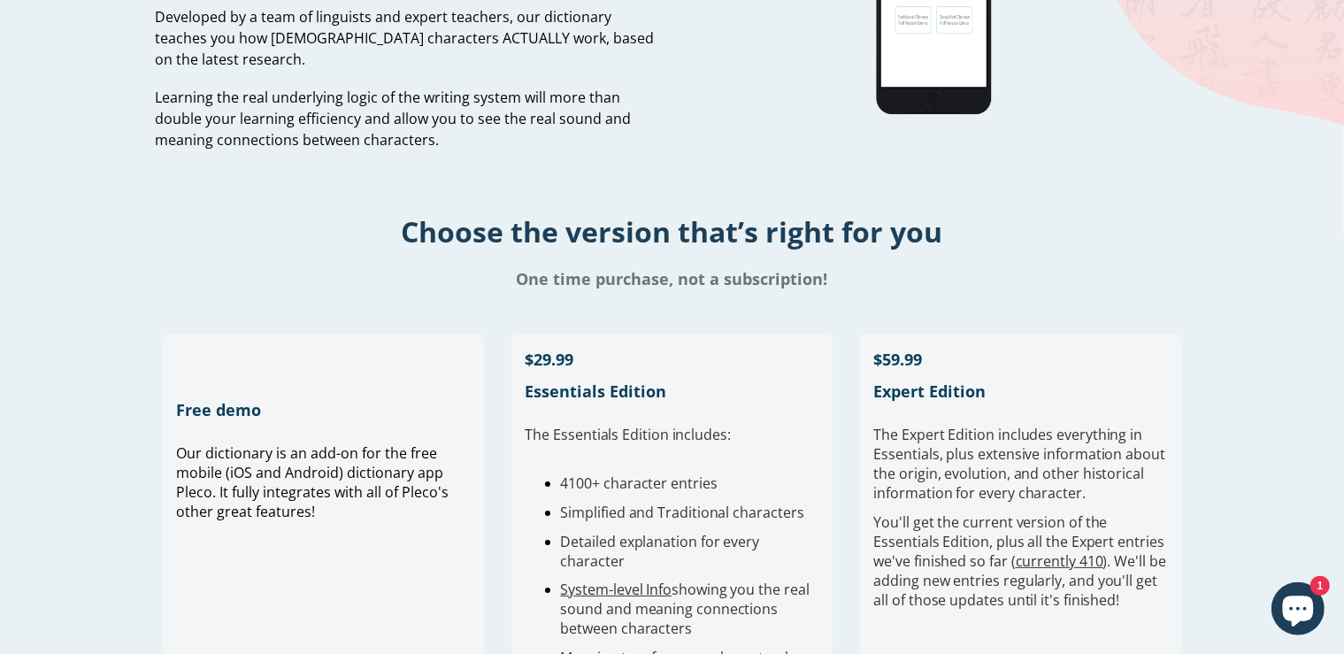
scroll to position [280, 0]
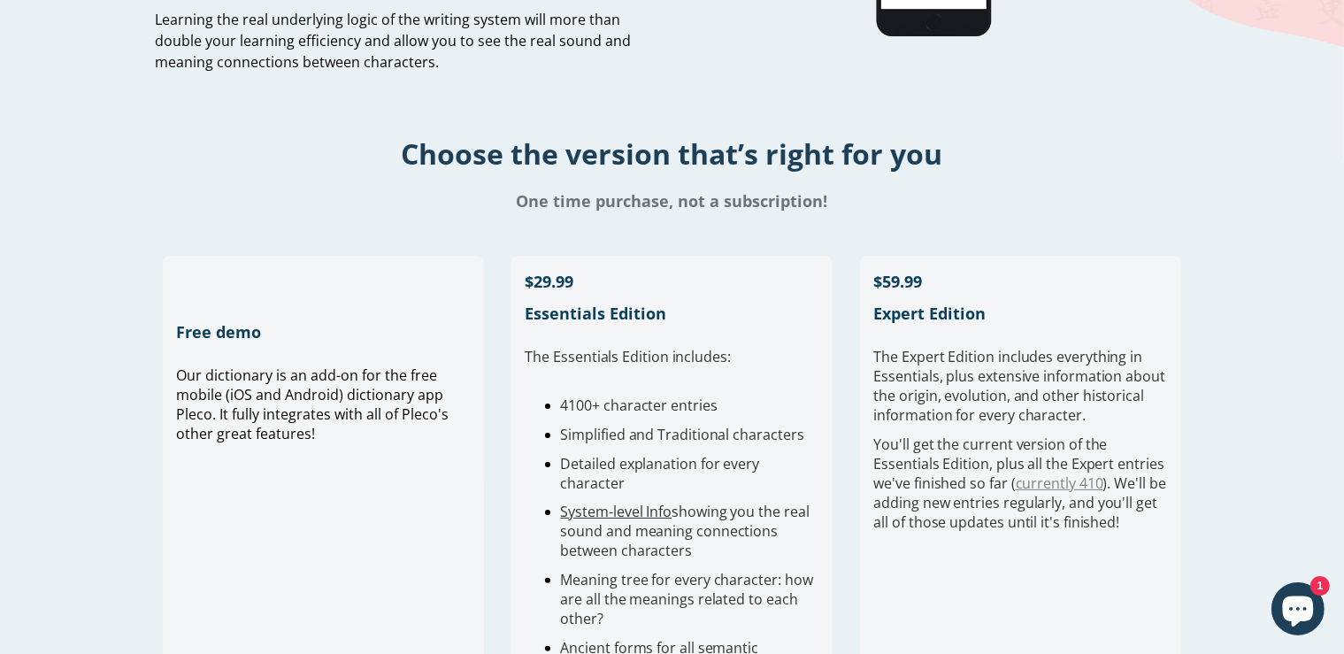
click at [1078, 486] on link "currently 410" at bounding box center [1060, 483] width 88 height 19
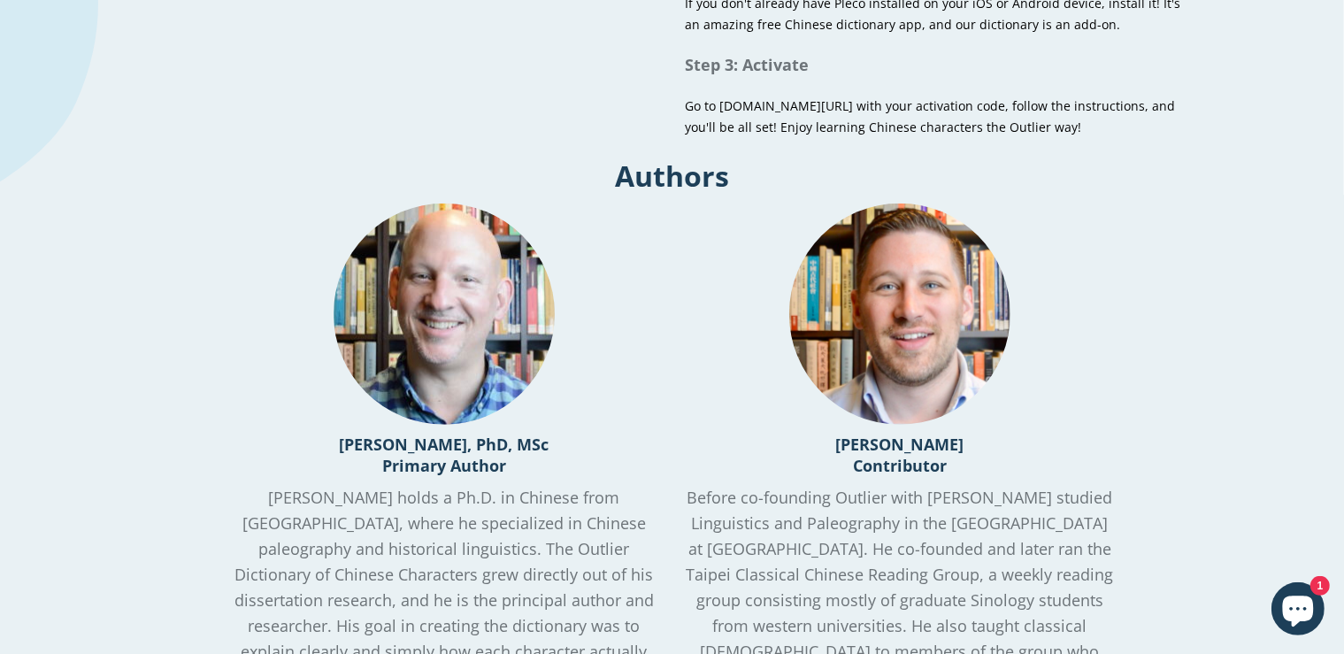
scroll to position [1402, 0]
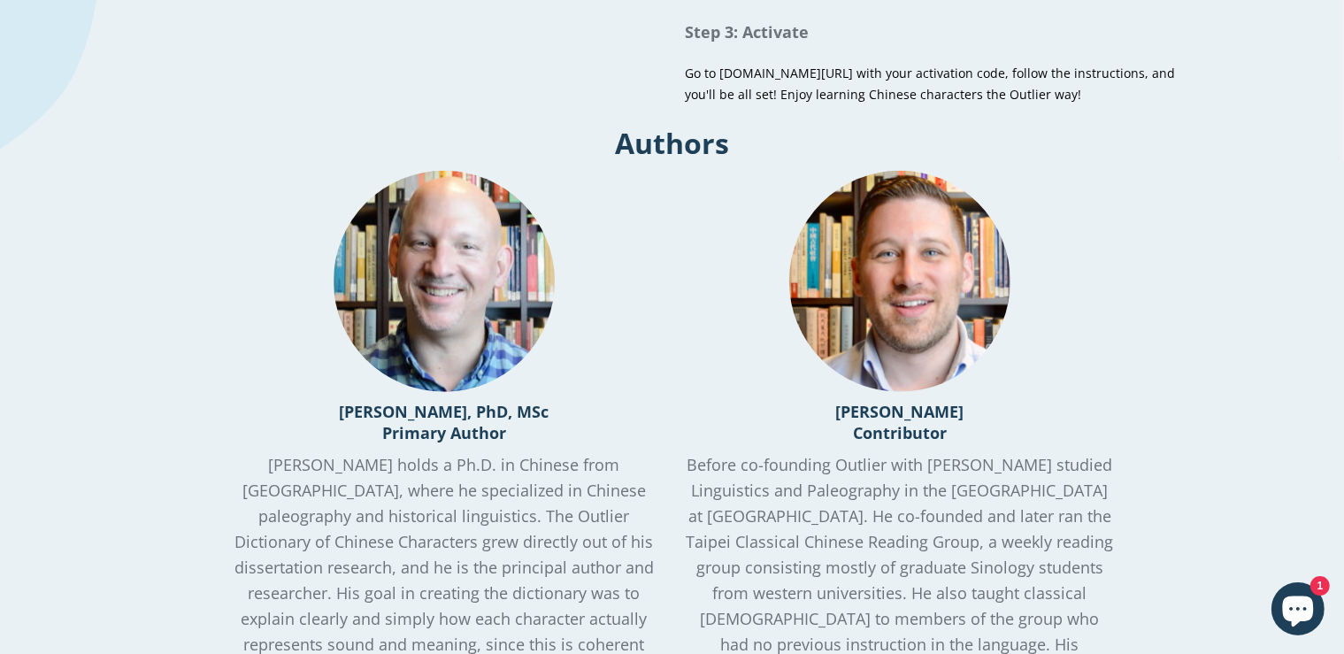
click at [735, 423] on h3 "John Renfroe Contributor" at bounding box center [900, 422] width 429 height 42
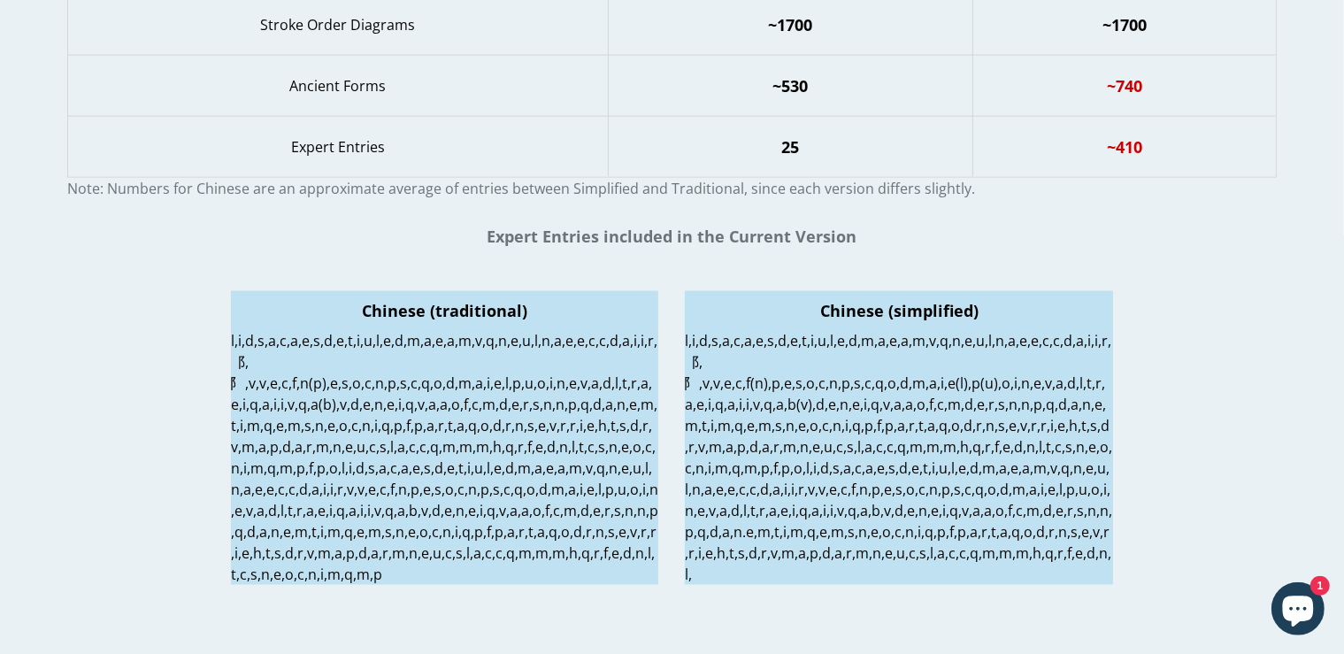
scroll to position [2616, 0]
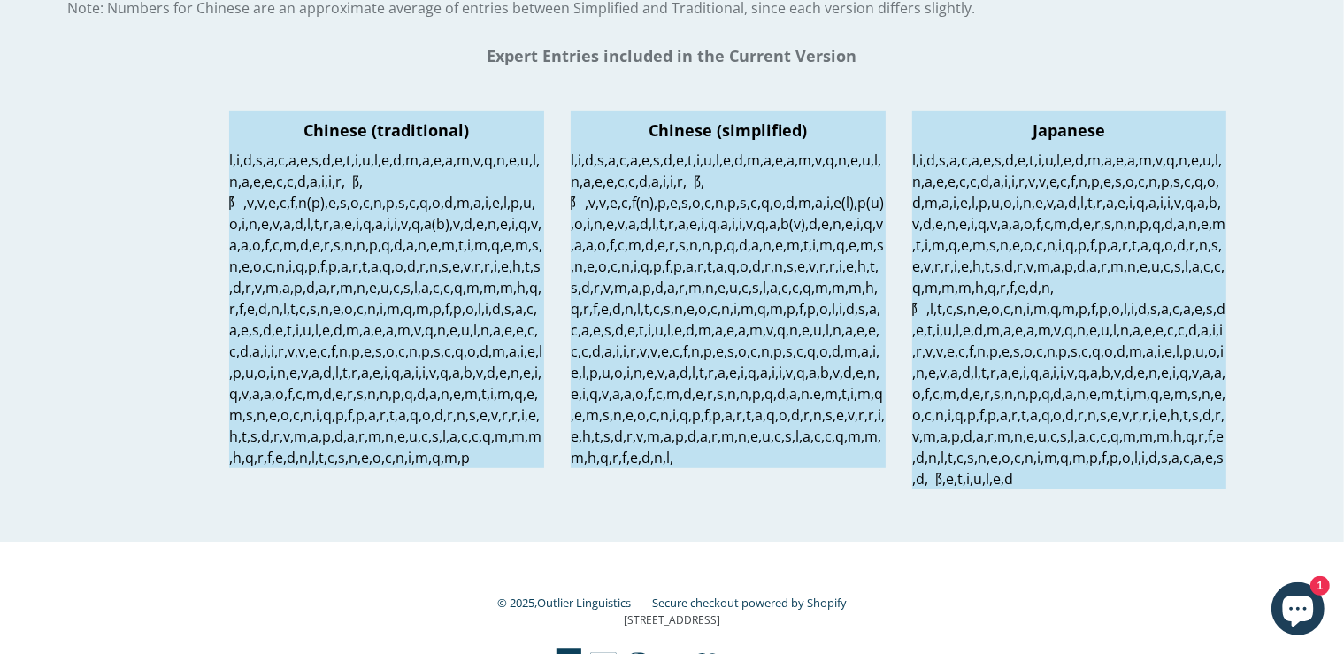
scroll to position [860, 0]
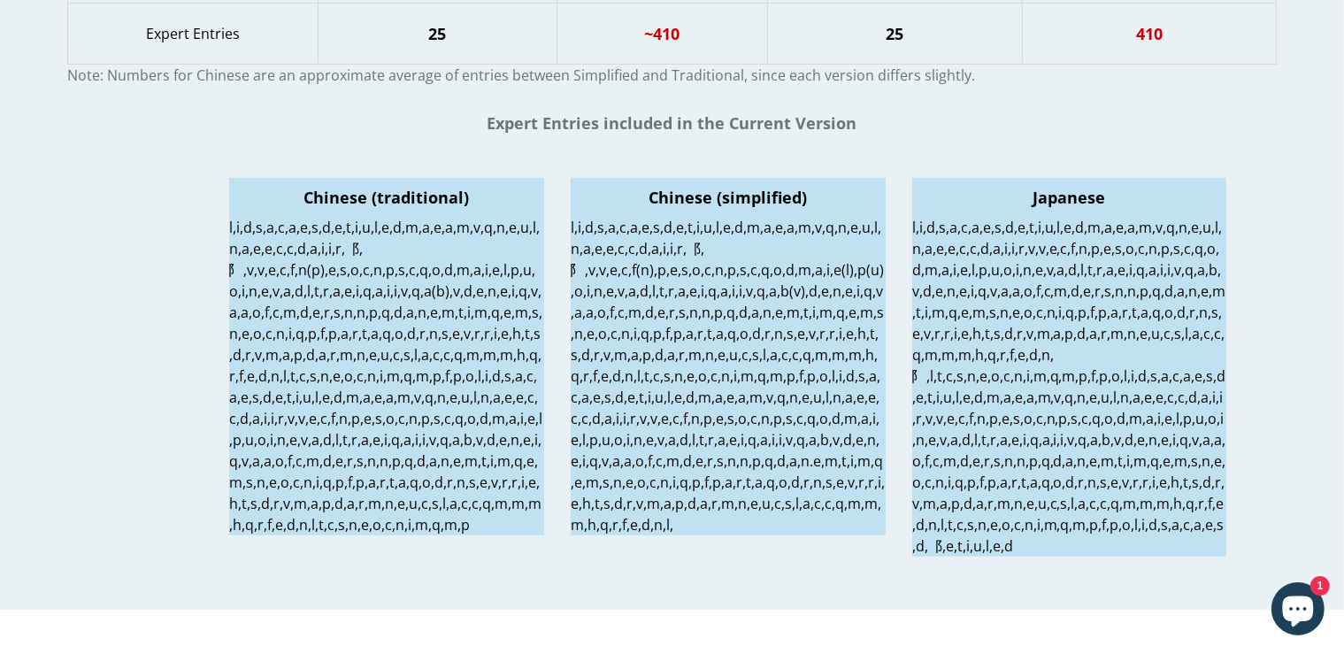
drag, startPoint x: 790, startPoint y: 476, endPoint x: 772, endPoint y: 451, distance: 31.0
click at [790, 476] on p at bounding box center [728, 376] width 315 height 319
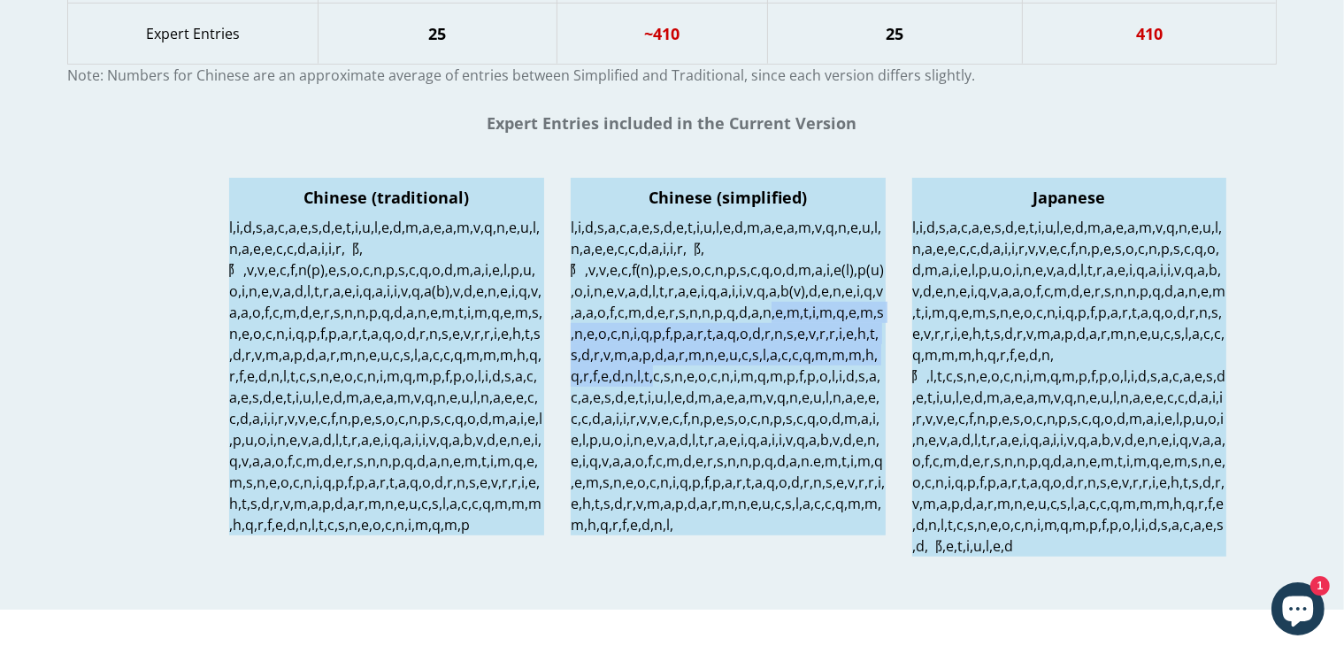
drag, startPoint x: 772, startPoint y: 451, endPoint x: 738, endPoint y: 365, distance: 93.0
click at [738, 365] on p at bounding box center [728, 376] width 315 height 319
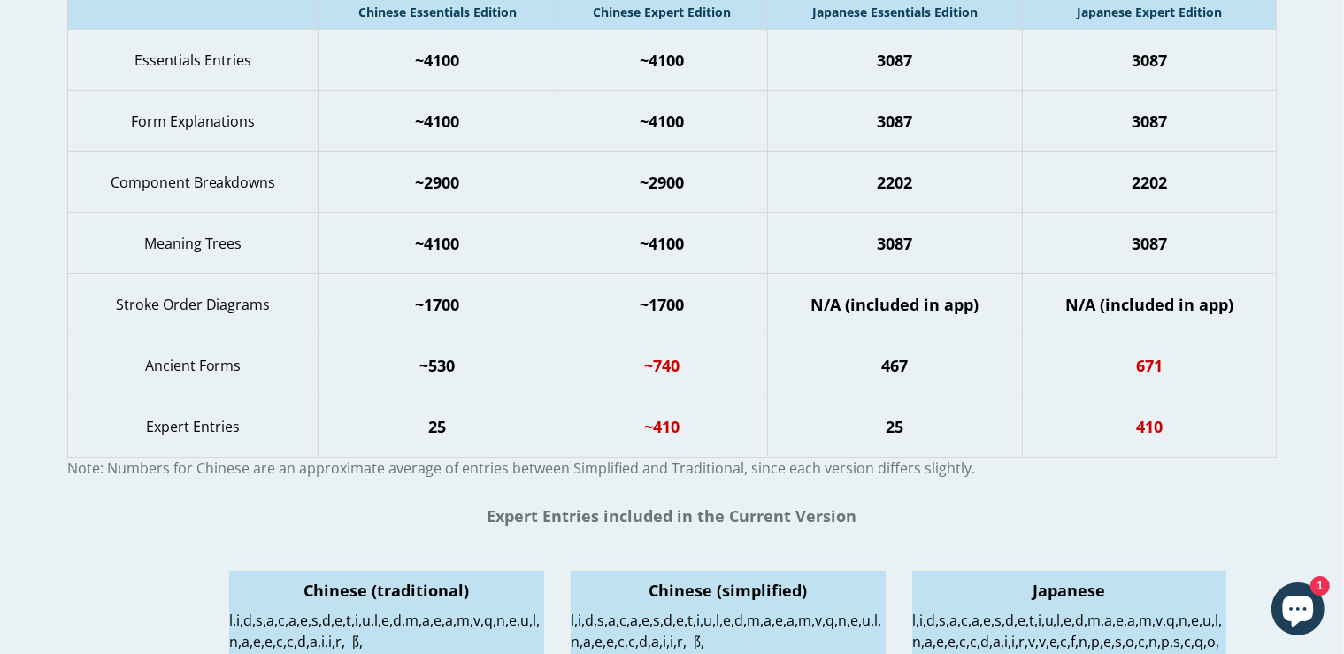
scroll to position [374, 0]
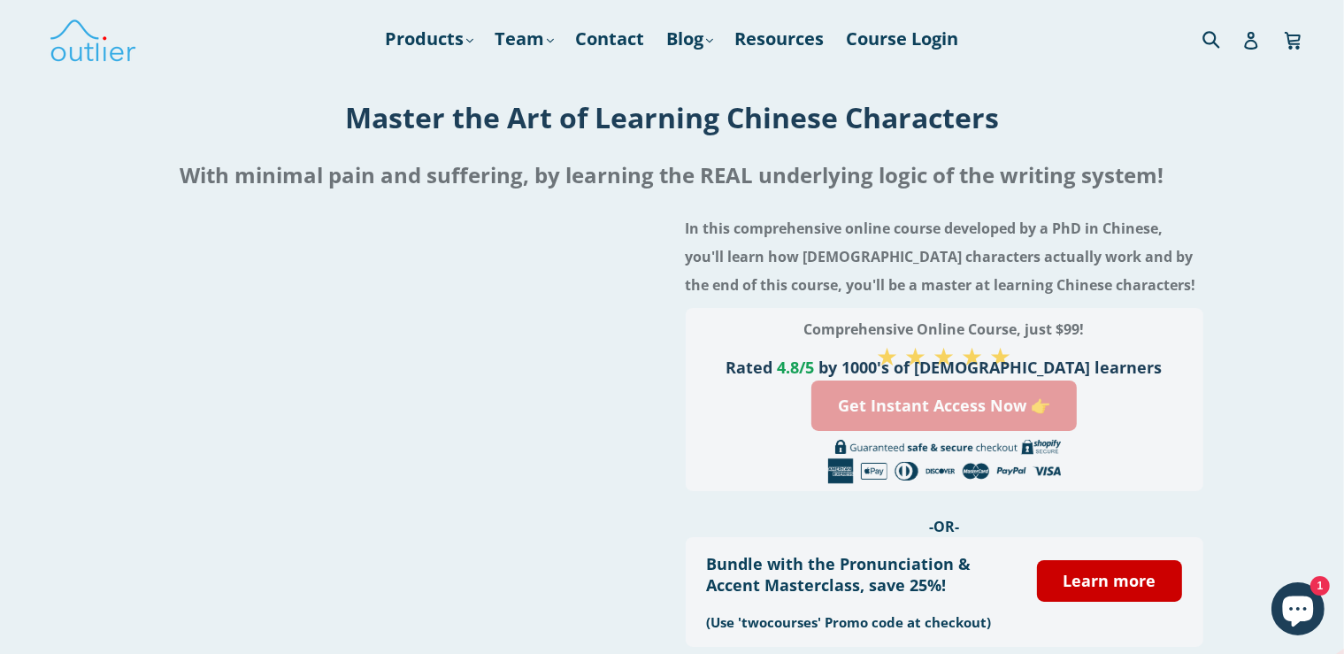
click at [945, 400] on link "Get Instant Access Now 👉" at bounding box center [945, 406] width 266 height 50
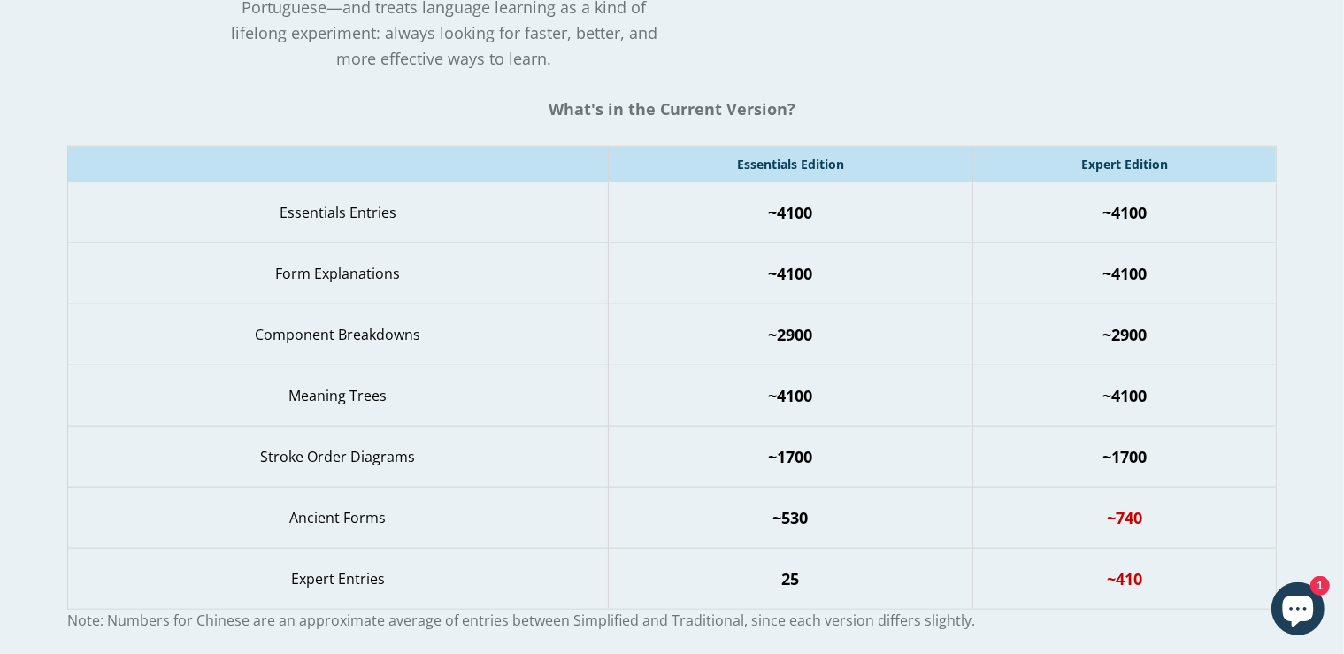
scroll to position [2243, 0]
